Goal: Transaction & Acquisition: Purchase product/service

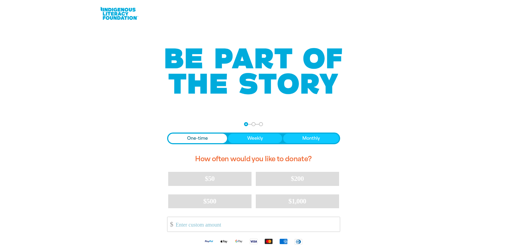
click at [194, 140] on span "One-time" at bounding box center [197, 138] width 21 height 6
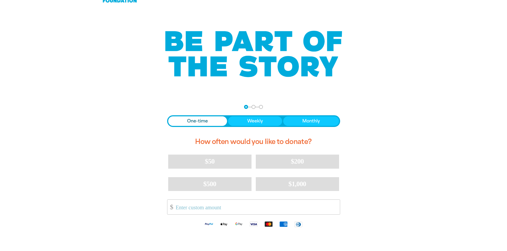
scroll to position [27, 0]
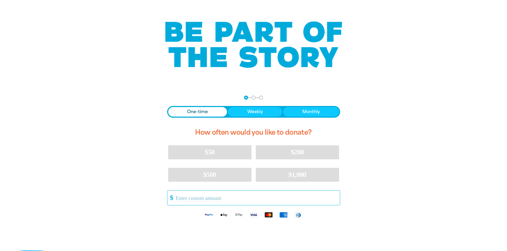
click at [182, 198] on input "Other Amount" at bounding box center [256, 198] width 168 height 15
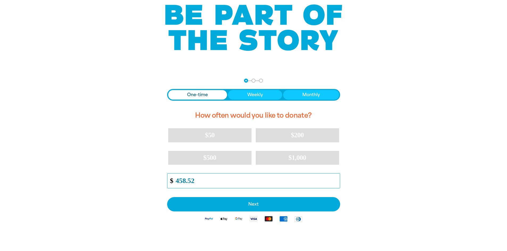
scroll to position [53, 0]
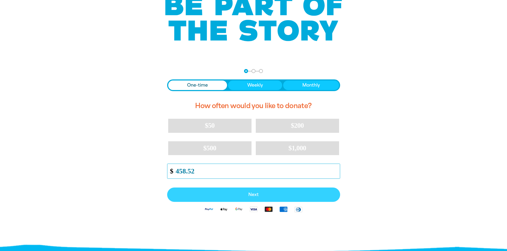
type input "458.52"
click at [253, 195] on span "Next" at bounding box center [253, 195] width 161 height 4
select select "AU"
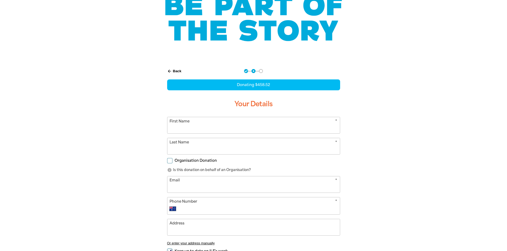
click at [222, 130] on input "First Name" at bounding box center [253, 125] width 172 height 16
type input "[PERSON_NAME]"
type input "[DEMOGRAPHIC_DATA]"
click at [170, 163] on input "Organisation Donation" at bounding box center [169, 160] width 5 height 5
checkbox input "true"
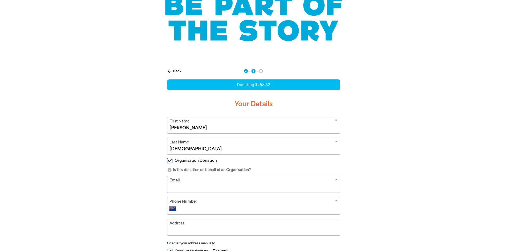
select select "AU"
click at [179, 185] on input "Organisation Name" at bounding box center [253, 185] width 172 height 16
type input "Probe Wollongong"
click at [194, 204] on input "Email" at bounding box center [253, 206] width 172 height 16
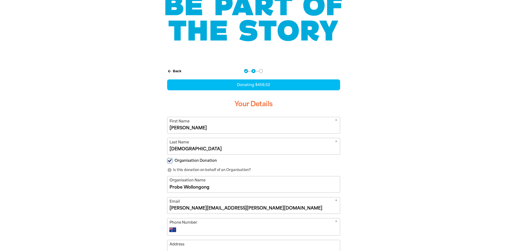
scroll to position [80, 0]
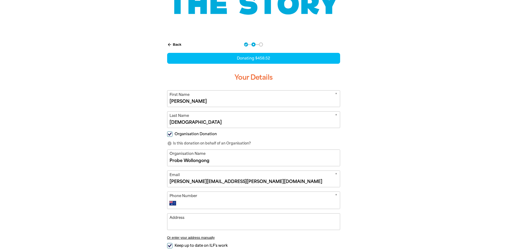
type input "[PERSON_NAME][EMAIL_ADDRESS][PERSON_NAME][DOMAIN_NAME]"
click at [191, 206] on input "Phone Number" at bounding box center [258, 203] width 157 height 6
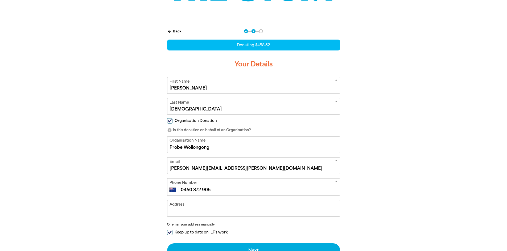
scroll to position [106, 0]
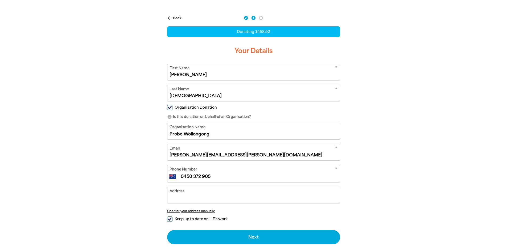
type input "0450 372 905"
click at [195, 202] on input "Address" at bounding box center [253, 195] width 172 height 16
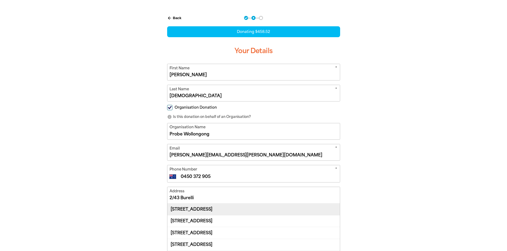
click at [177, 209] on div "[STREET_ADDRESS]" at bounding box center [253, 209] width 172 height 11
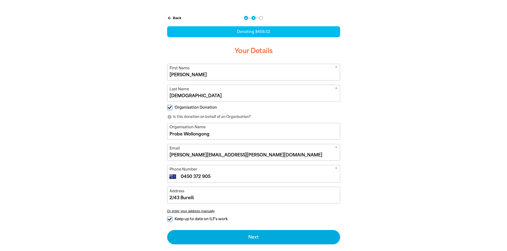
type input "[STREET_ADDRESS]"
click at [408, 196] on div "arrow_back Back Step 1 Step 2 Step 3 Donating $458.52 Your Details * First Name…" at bounding box center [253, 143] width 319 height 268
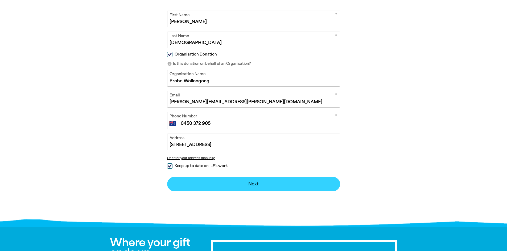
click at [249, 185] on button "Next chevron_right" at bounding box center [253, 184] width 173 height 14
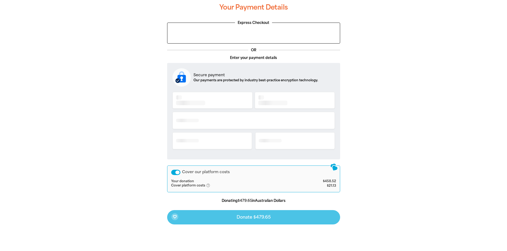
scroll to position [111, 0]
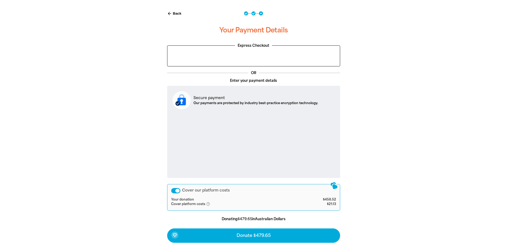
click at [177, 191] on div "Cover our platform costs" at bounding box center [175, 190] width 9 height 5
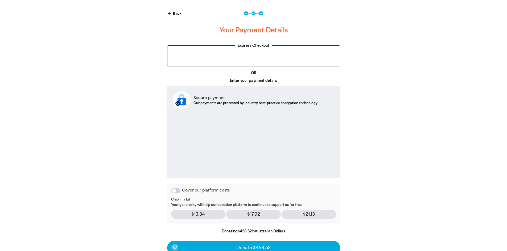
click at [401, 191] on div "arrow_back Back Step 1 Step 2 Step 3 Your Payment Details Express Checkout OR E…" at bounding box center [253, 147] width 319 height 284
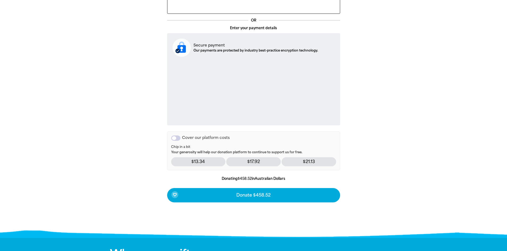
scroll to position [164, 0]
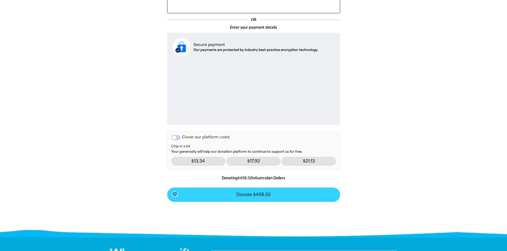
click at [248, 197] on span "Donate $458.52" at bounding box center [253, 195] width 34 height 4
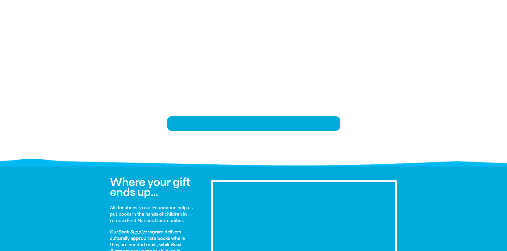
scroll to position [108, 0]
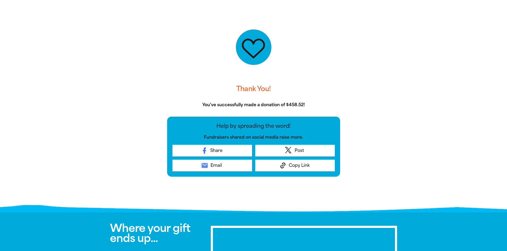
click at [432, 139] on div at bounding box center [253, 108] width 507 height 203
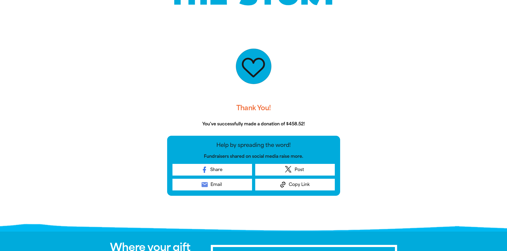
scroll to position [142, 0]
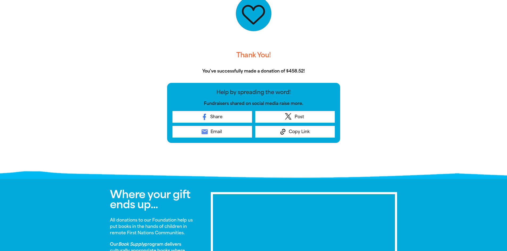
click at [444, 125] on div at bounding box center [253, 75] width 507 height 203
click at [205, 131] on icon "email" at bounding box center [204, 131] width 7 height 7
drag, startPoint x: 454, startPoint y: 99, endPoint x: 451, endPoint y: 100, distance: 3.2
click at [454, 99] on div at bounding box center [253, 75] width 507 height 203
click at [218, 145] on div "Thank You! You've successfully made a donation of $458.52! Help by spreading th…" at bounding box center [253, 62] width 186 height 176
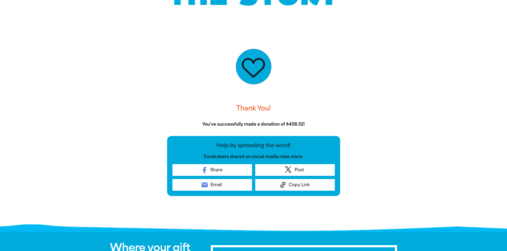
scroll to position [62, 0]
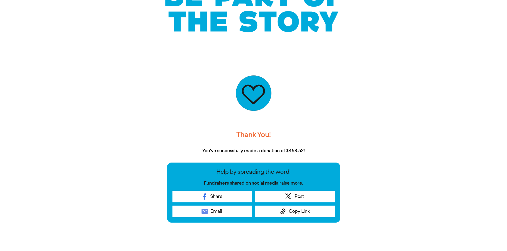
click at [456, 73] on div at bounding box center [253, 154] width 507 height 203
